Goal: Transaction & Acquisition: Purchase product/service

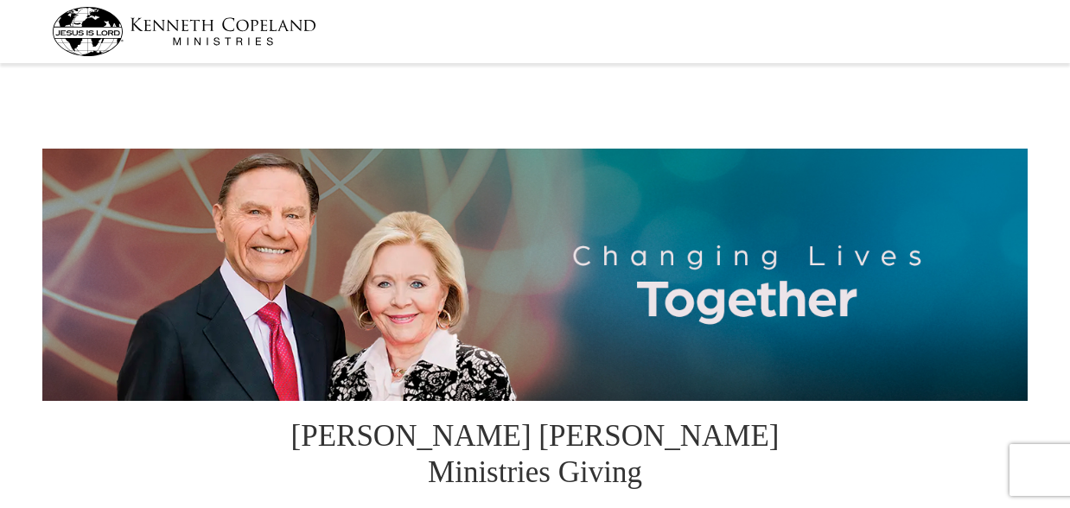
select select "OR"
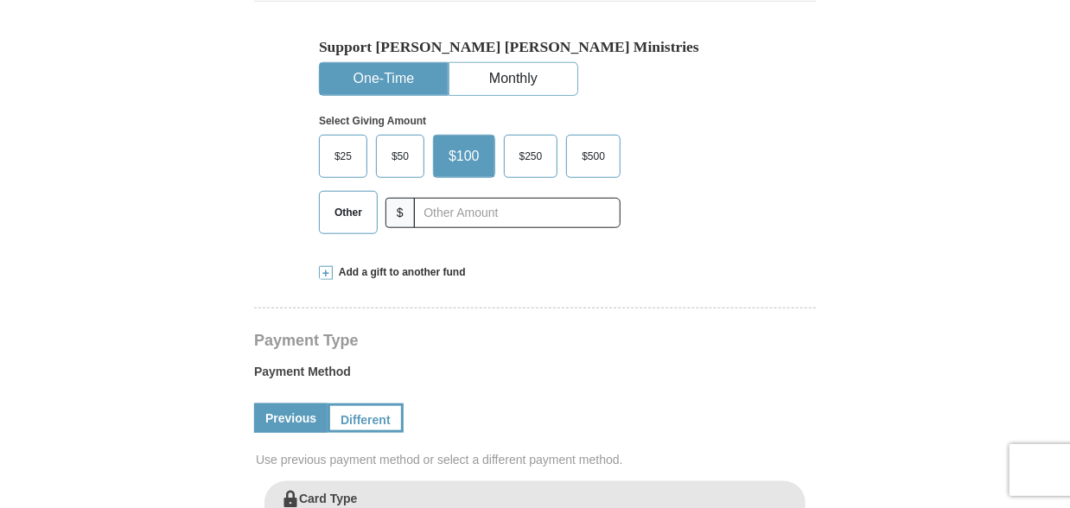
scroll to position [635, 0]
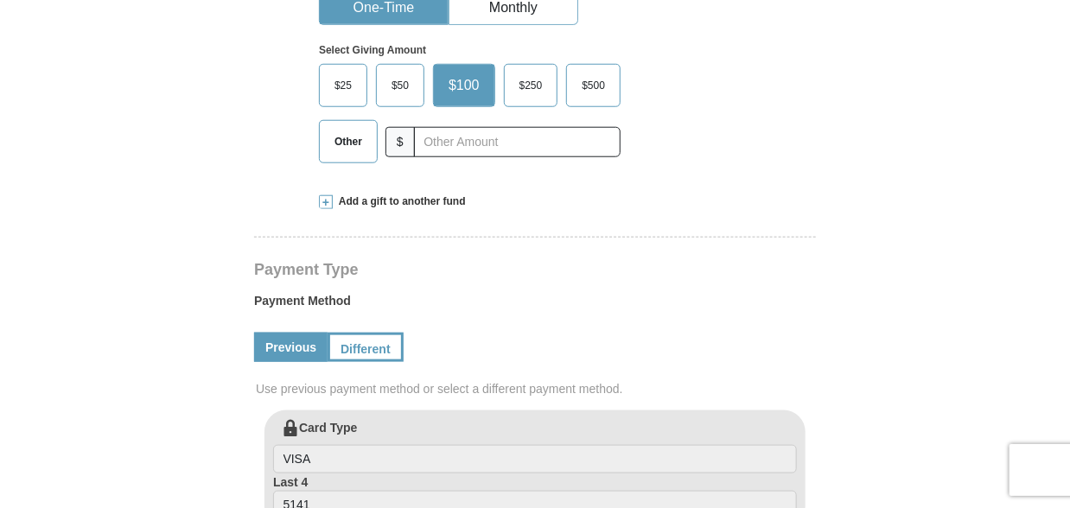
click at [356, 129] on span "Other" at bounding box center [348, 142] width 45 height 26
click at [0, 0] on input "Other" at bounding box center [0, 0] width 0 height 0
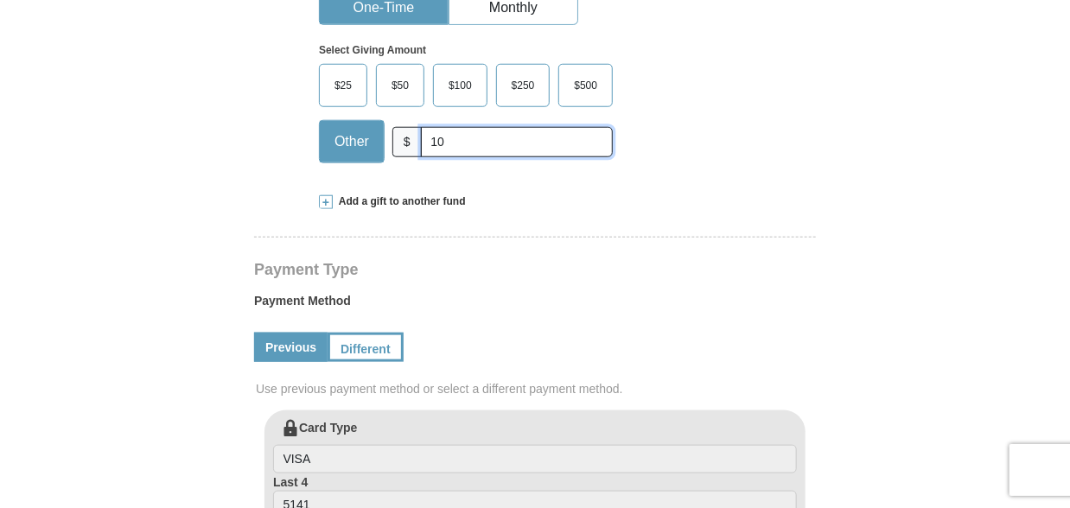
type input "10.00"
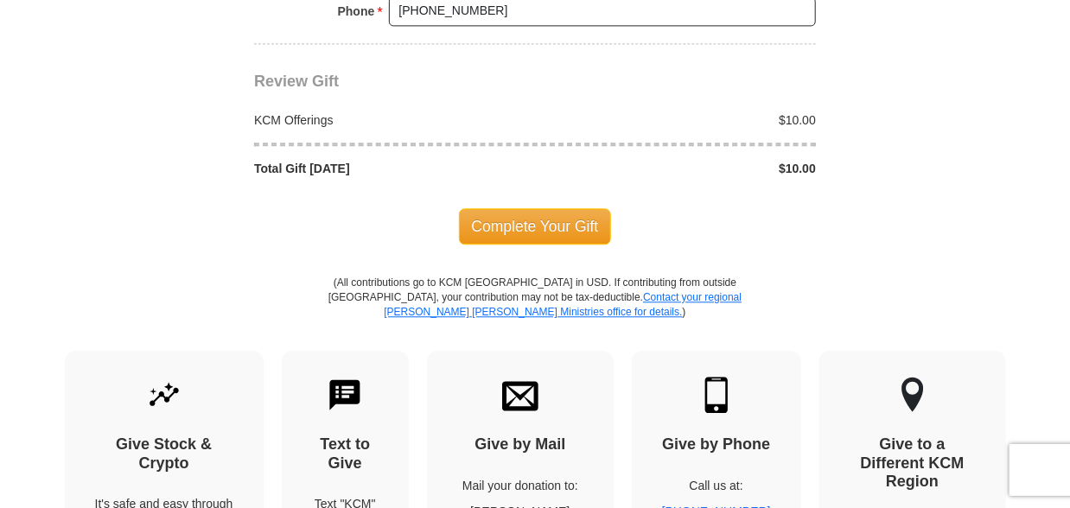
scroll to position [1656, 0]
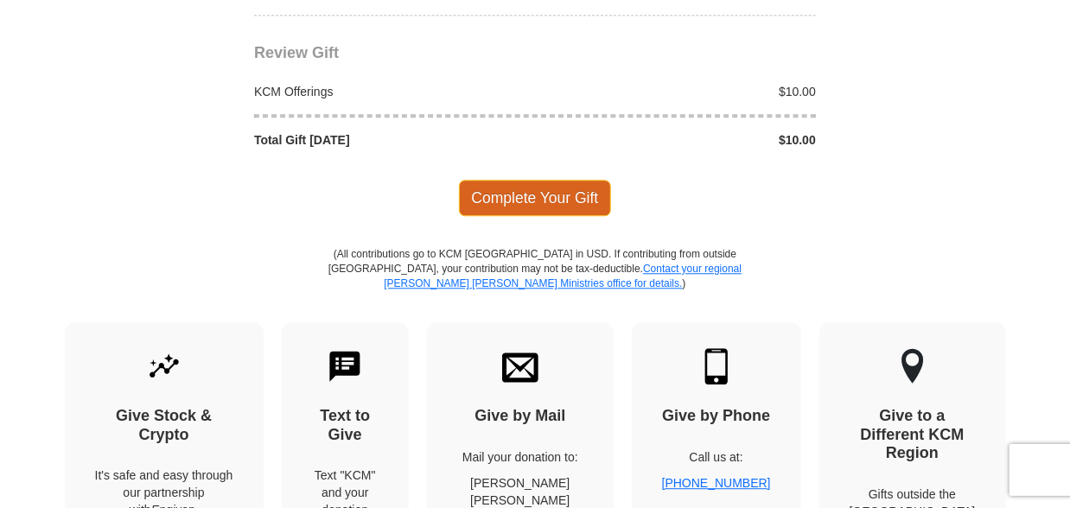
click at [552, 180] on span "Complete Your Gift" at bounding box center [535, 198] width 153 height 36
